Goal: Information Seeking & Learning: Check status

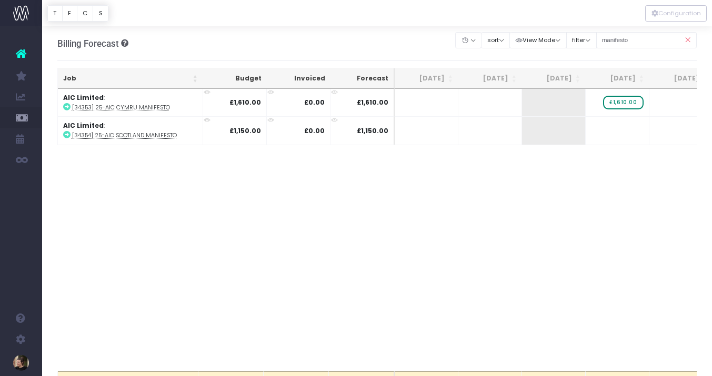
scroll to position [0, 125]
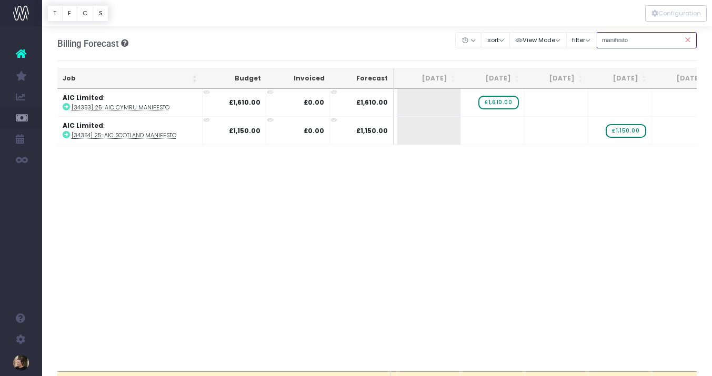
click at [640, 39] on input "manifesto" at bounding box center [646, 40] width 101 height 16
click at [688, 39] on icon at bounding box center [687, 40] width 18 height 22
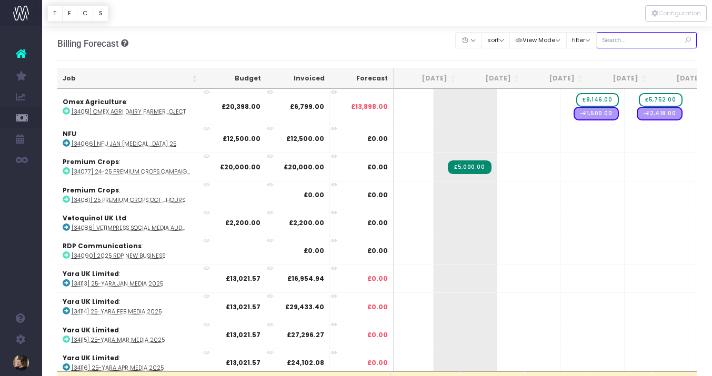
click at [645, 40] on input "text" at bounding box center [646, 40] width 101 height 16
type input "society"
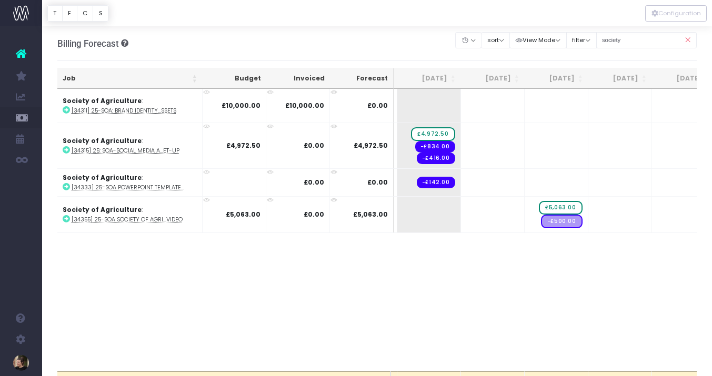
click at [374, 281] on div "Job Budget Invoiced Forecast Jul 25 Aug 25 Sep 25 Oct 25 Nov 25 Dec 25 Jan 26 F…" at bounding box center [377, 230] width 640 height 282
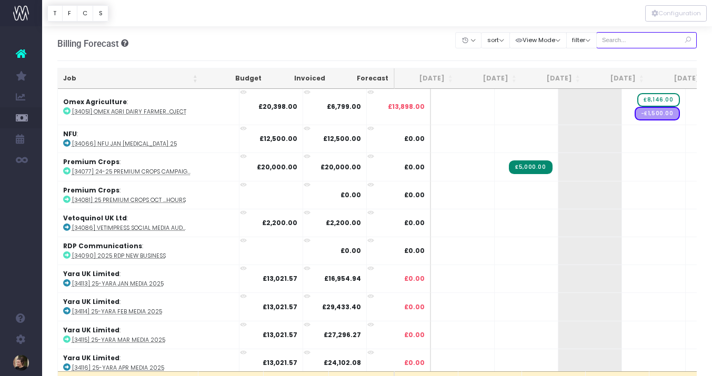
click at [650, 42] on input "text" at bounding box center [646, 40] width 101 height 16
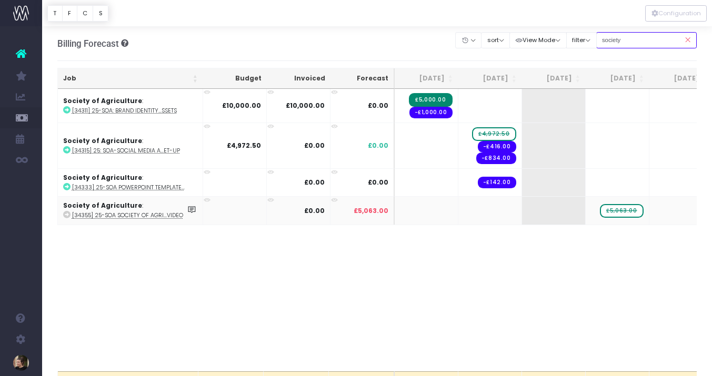
type input "society"
click at [621, 212] on span "£5,063.00" at bounding box center [621, 211] width 43 height 14
click at [621, 210] on span "£5,063.00" at bounding box center [621, 211] width 43 height 14
click at [587, 282] on body "Oh my... this is bad. [PERSON_NAME] wasn't able to load this page. Please conta…" at bounding box center [356, 188] width 712 height 376
